Goal: Check status: Check status

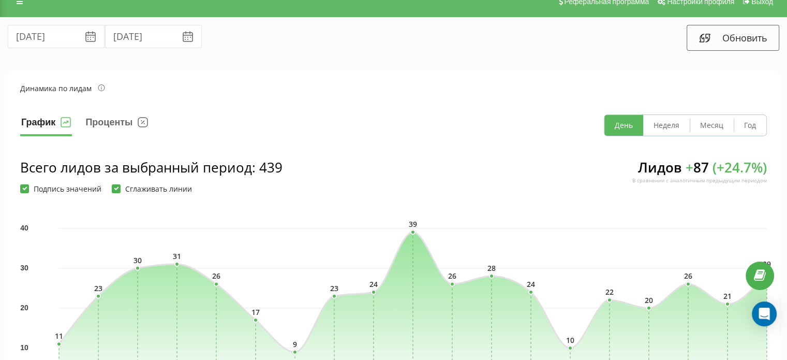
scroll to position [13, 0]
click at [699, 35] on icon at bounding box center [704, 38] width 12 height 12
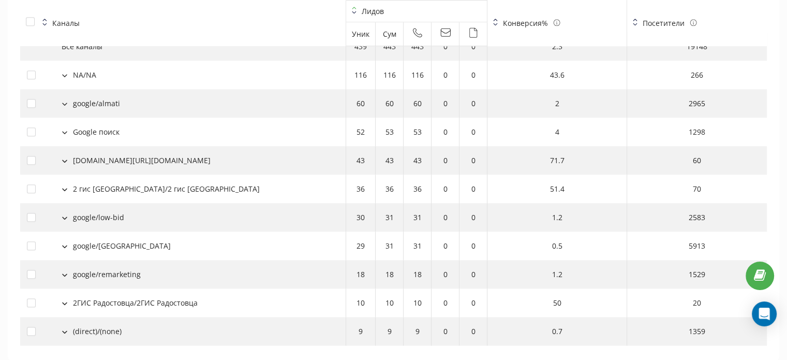
scroll to position [1196, 0]
click at [60, 269] on button at bounding box center [64, 273] width 11 height 9
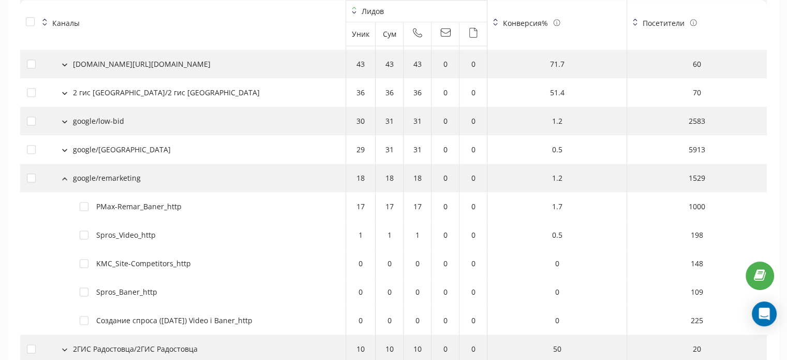
scroll to position [1291, 0]
click at [64, 178] on icon at bounding box center [64, 179] width 5 height 3
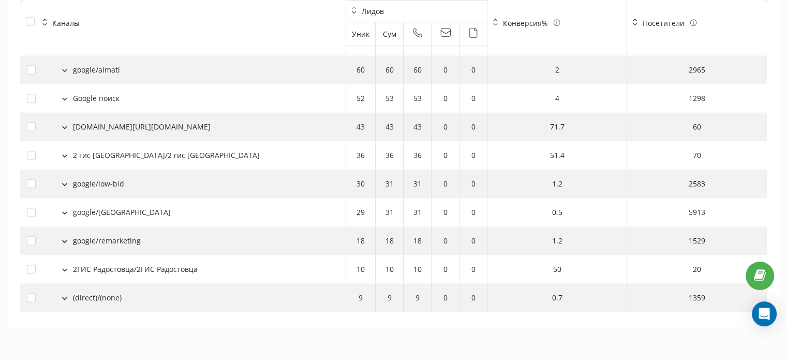
scroll to position [1207, 0]
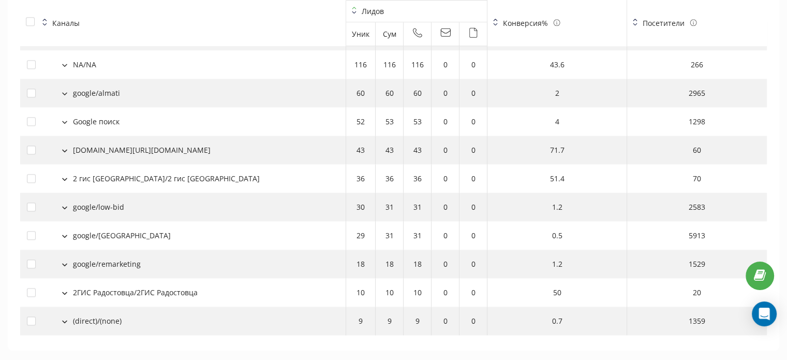
click at [63, 287] on button at bounding box center [64, 291] width 11 height 9
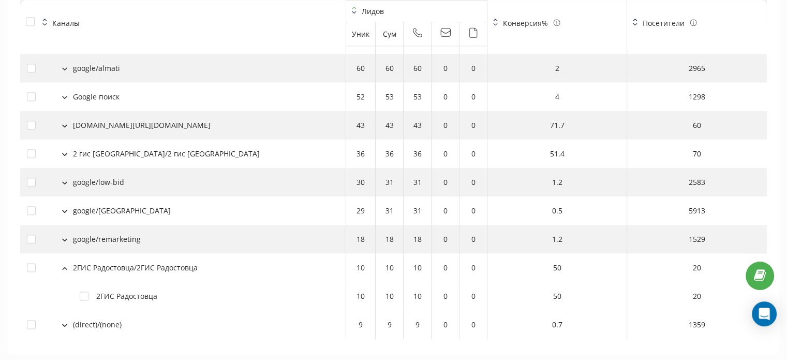
scroll to position [1231, 0]
click at [60, 262] on button at bounding box center [64, 266] width 11 height 9
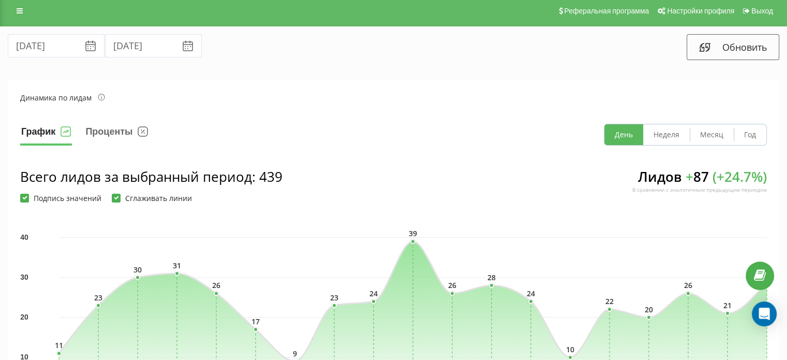
scroll to position [4, 0]
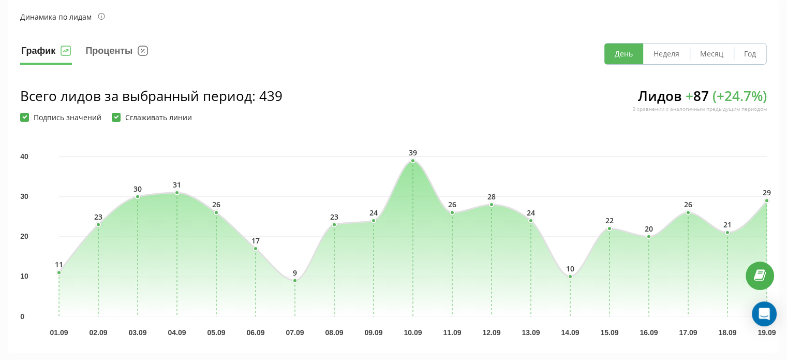
scroll to position [86, 0]
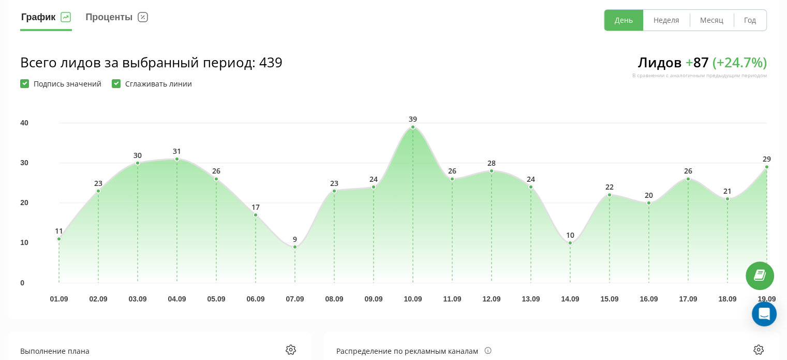
scroll to position [121, 0]
